Goal: Task Accomplishment & Management: Manage account settings

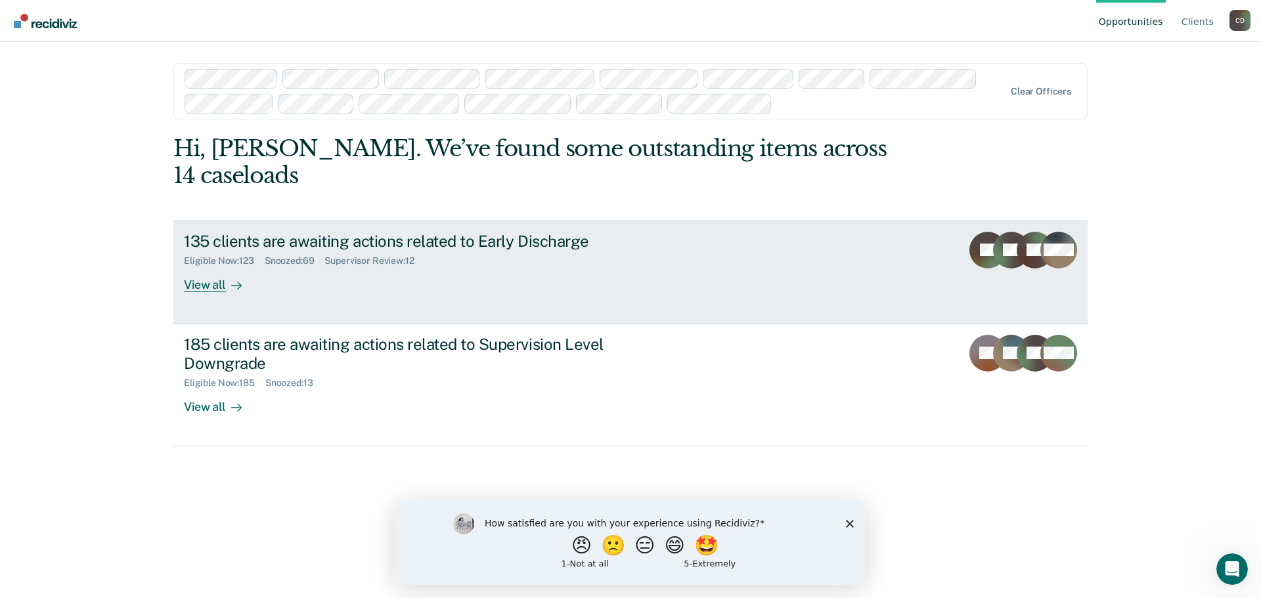
click at [715, 253] on link "135 clients are awaiting actions related to Early Discharge Eligible Now : 123 …" at bounding box center [630, 273] width 914 height 104
